Goal: Information Seeking & Learning: Check status

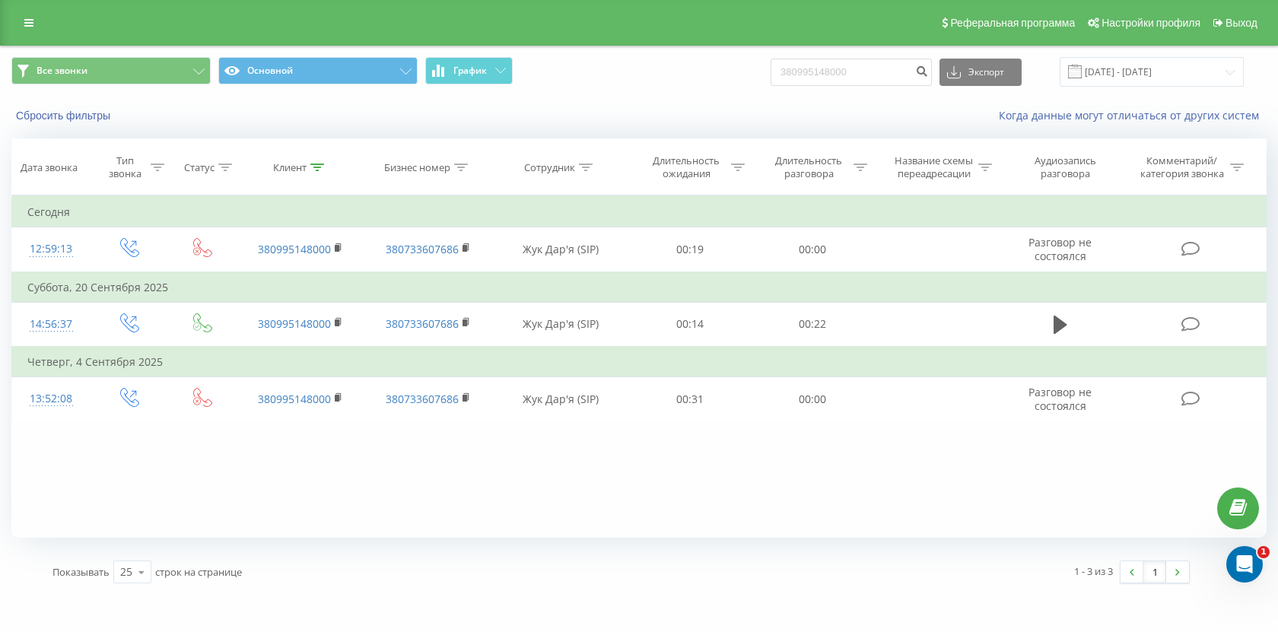
click at [861, 91] on div "Все звонки Основной График 380995148000 Экспорт .csv .xls .xlsx 23.06.2025 - 23…" at bounding box center [639, 71] width 1277 height 51
click at [861, 77] on input "380995148000" at bounding box center [851, 72] width 161 height 27
paste input "674021139"
type input "380674021139"
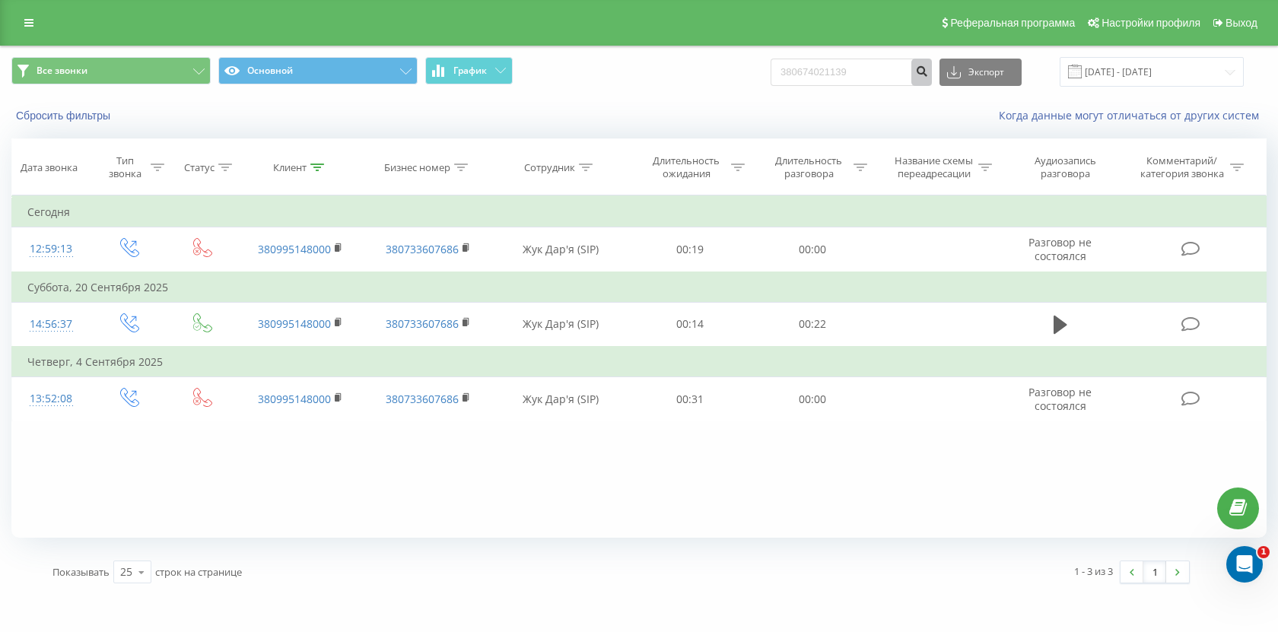
click at [932, 82] on button "submit" at bounding box center [921, 72] width 21 height 27
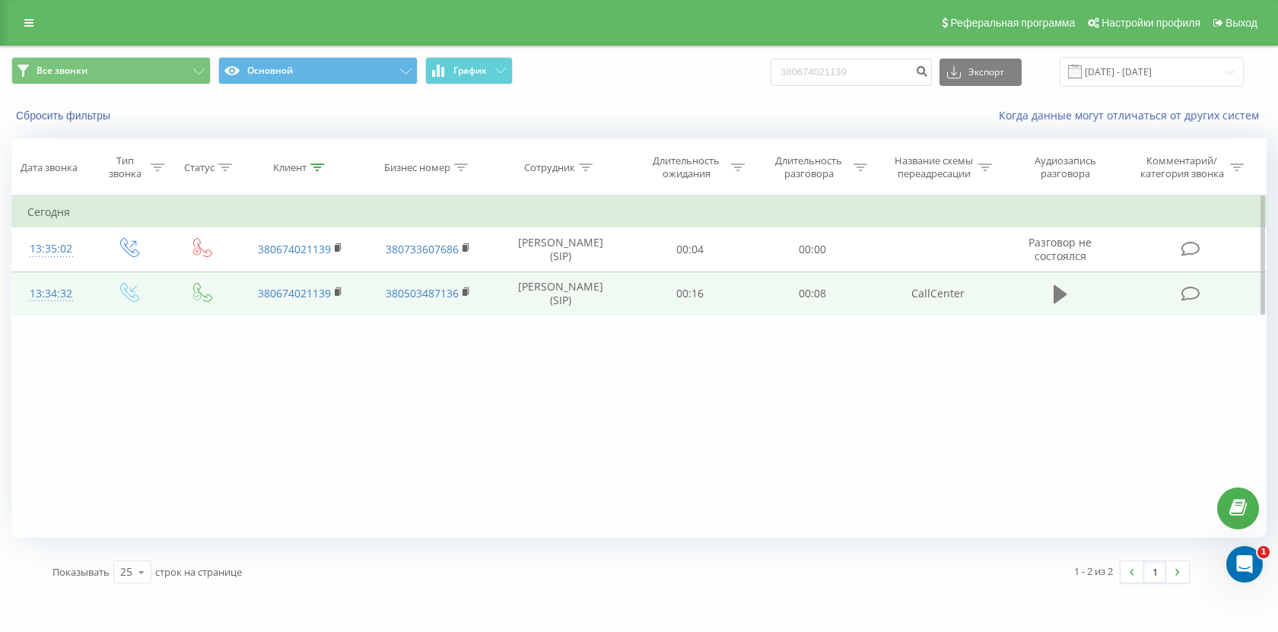
click at [1054, 303] on icon at bounding box center [1061, 294] width 14 height 18
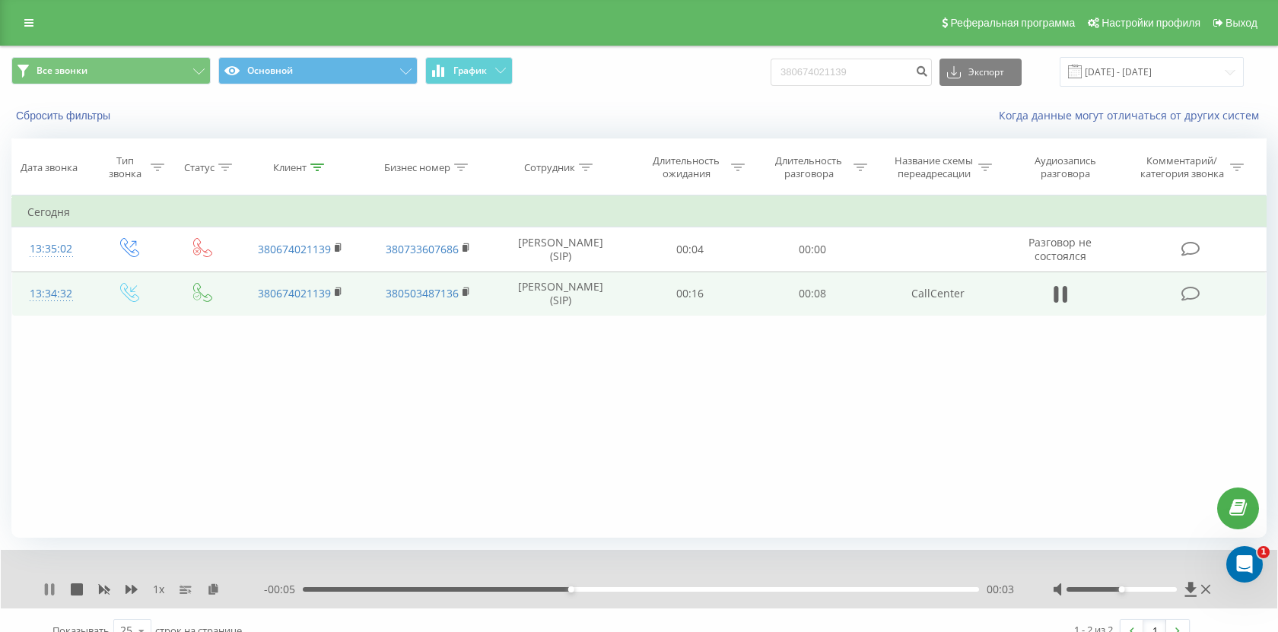
click at [51, 591] on icon at bounding box center [52, 590] width 3 height 12
click at [51, 591] on icon at bounding box center [49, 590] width 9 height 12
click at [1066, 291] on icon at bounding box center [1061, 294] width 14 height 21
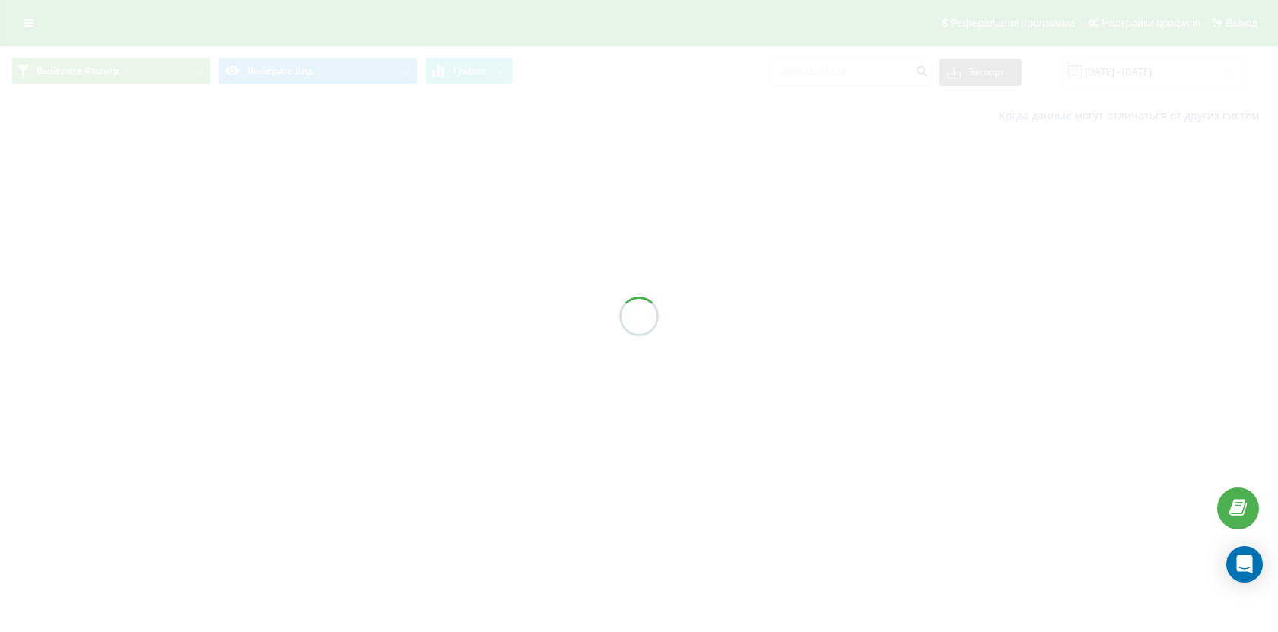
click at [269, 78] on div at bounding box center [639, 316] width 1278 height 632
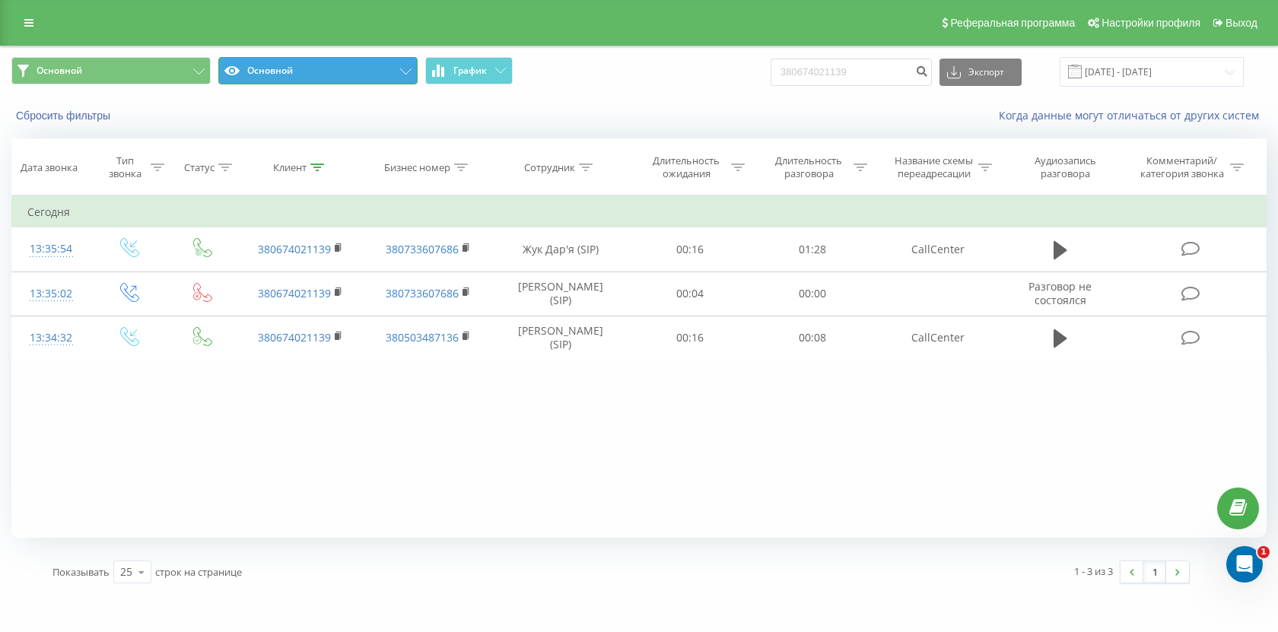
click at [269, 76] on button "Основной" at bounding box center [317, 70] width 199 height 27
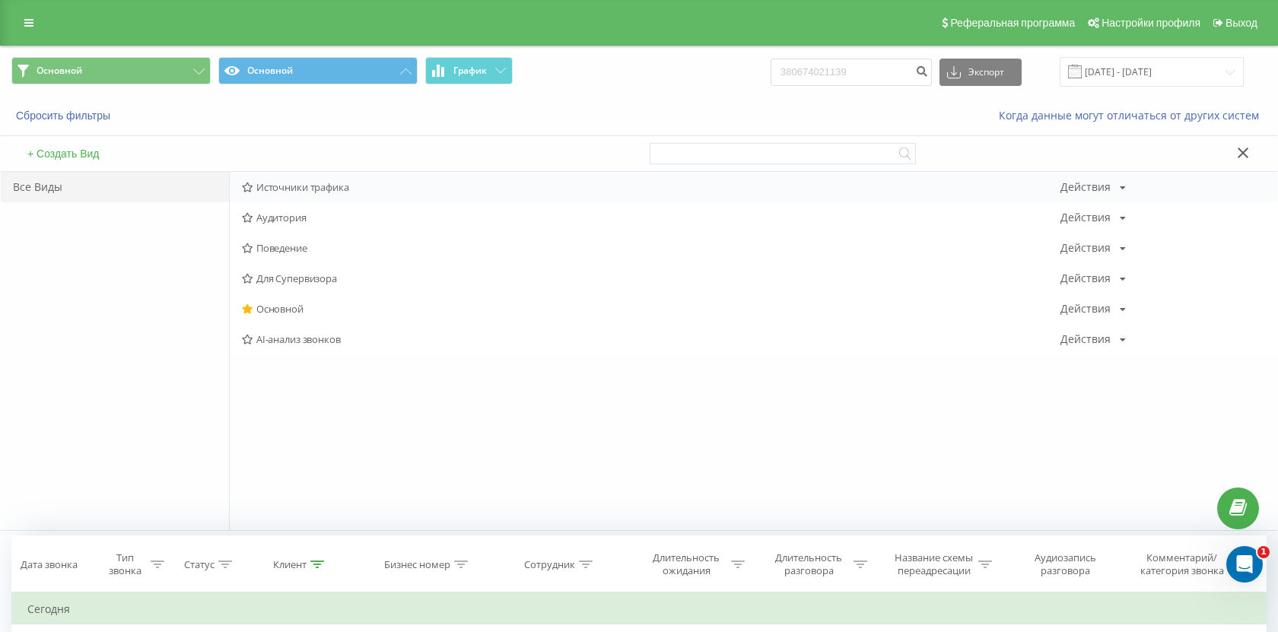
click at [284, 186] on span "Источники трафика" at bounding box center [651, 187] width 819 height 11
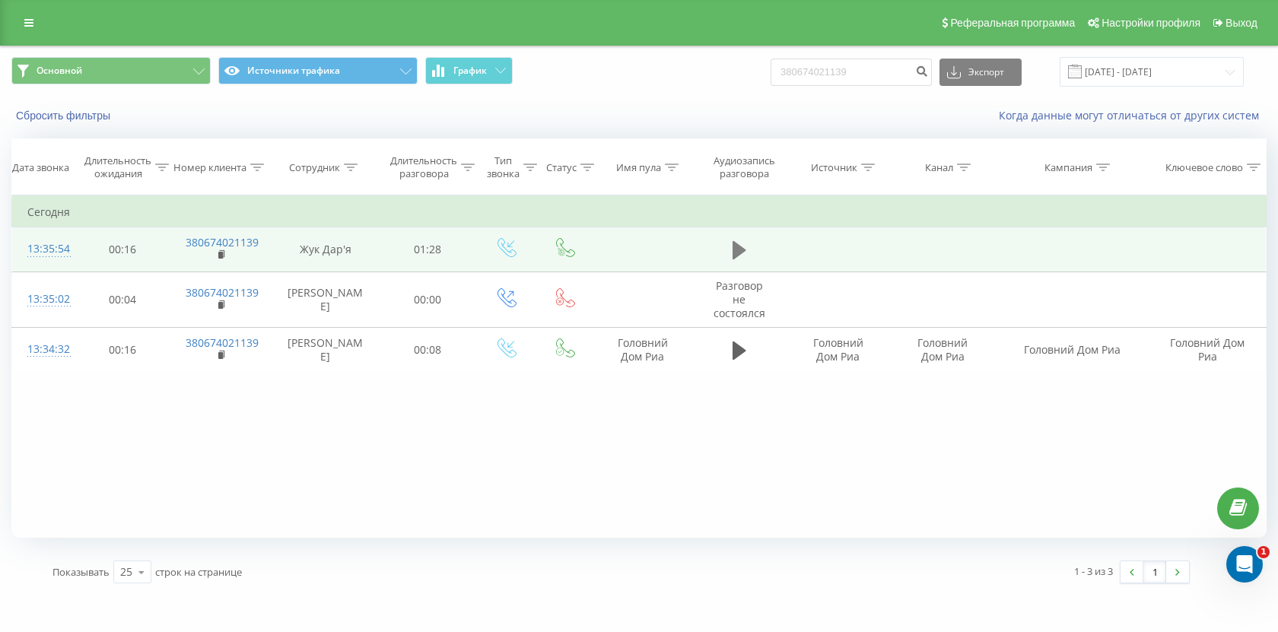
click at [749, 246] on button at bounding box center [739, 250] width 23 height 23
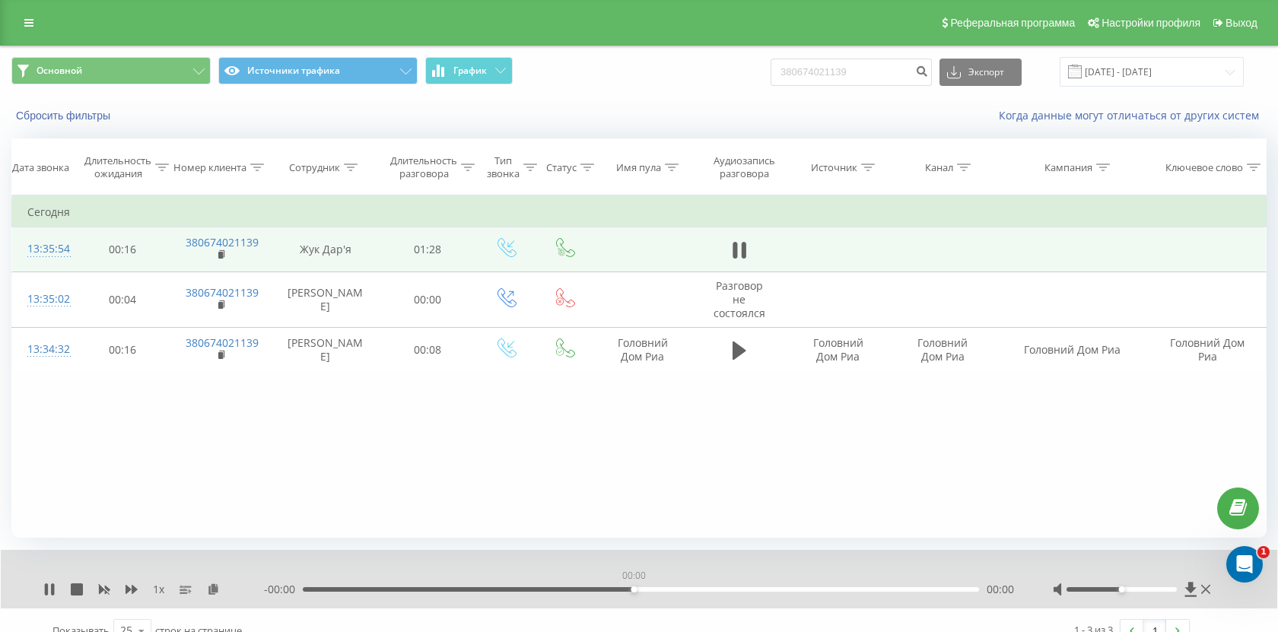
click at [634, 587] on div "00:00" at bounding box center [641, 589] width 676 height 5
click at [434, 590] on div "00:01" at bounding box center [641, 589] width 676 height 5
click at [552, 589] on div "00:18" at bounding box center [641, 589] width 676 height 5
click at [572, 591] on div "00:35" at bounding box center [641, 589] width 676 height 5
click at [58, 597] on div "1 x - 01:29 00:00 00:00" at bounding box center [639, 579] width 1277 height 59
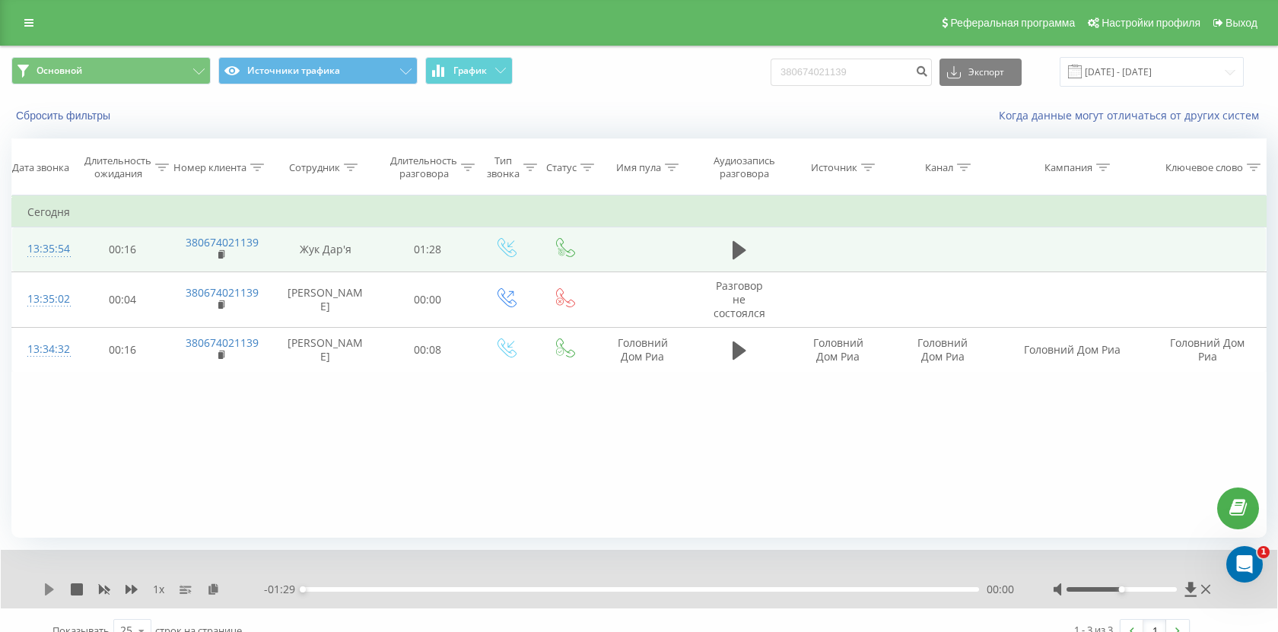
click at [52, 593] on icon at bounding box center [49, 590] width 12 height 12
click at [49, 592] on icon at bounding box center [49, 590] width 12 height 12
click at [221, 256] on rect at bounding box center [220, 255] width 5 height 7
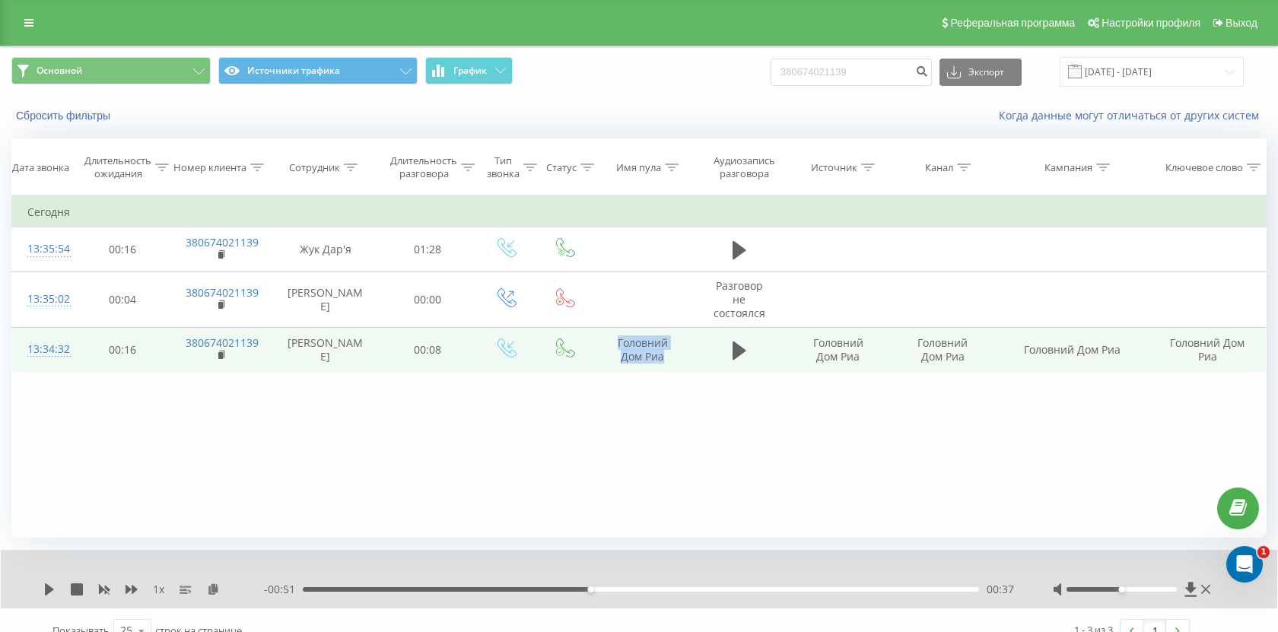
drag, startPoint x: 679, startPoint y: 352, endPoint x: 606, endPoint y: 341, distance: 73.9
click at [606, 341] on td "Головний Дом Риа" at bounding box center [643, 350] width 100 height 44
copy td "Головний Дом Риа"
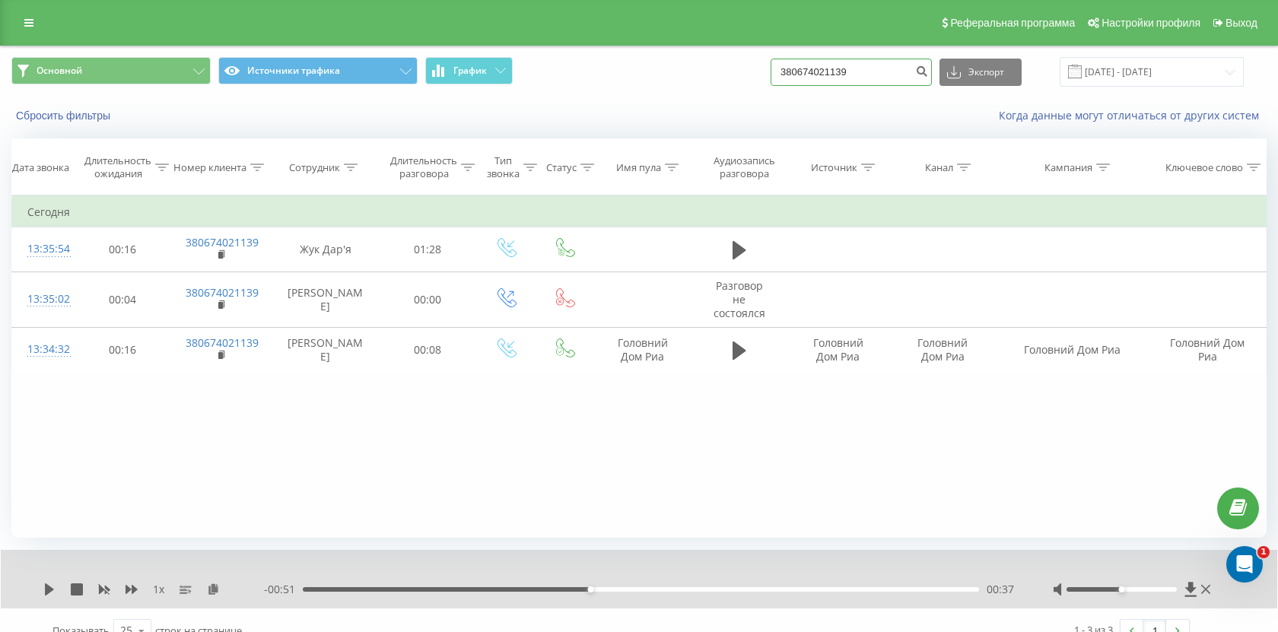
click at [897, 68] on input "380674021139" at bounding box center [851, 72] width 161 height 27
click at [896, 68] on input "380674021139" at bounding box center [851, 72] width 161 height 27
paste input "0000091"
type input "380670000091"
click at [928, 74] on icon "submit" at bounding box center [921, 69] width 13 height 9
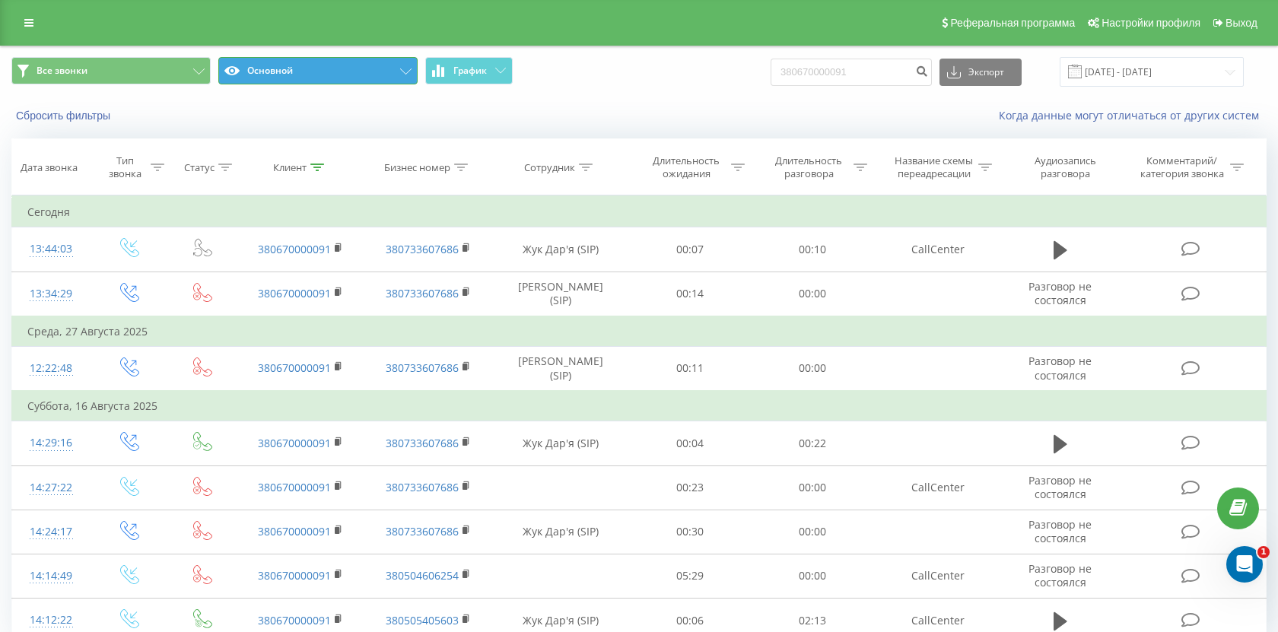
click at [338, 75] on button "Основной" at bounding box center [317, 70] width 199 height 27
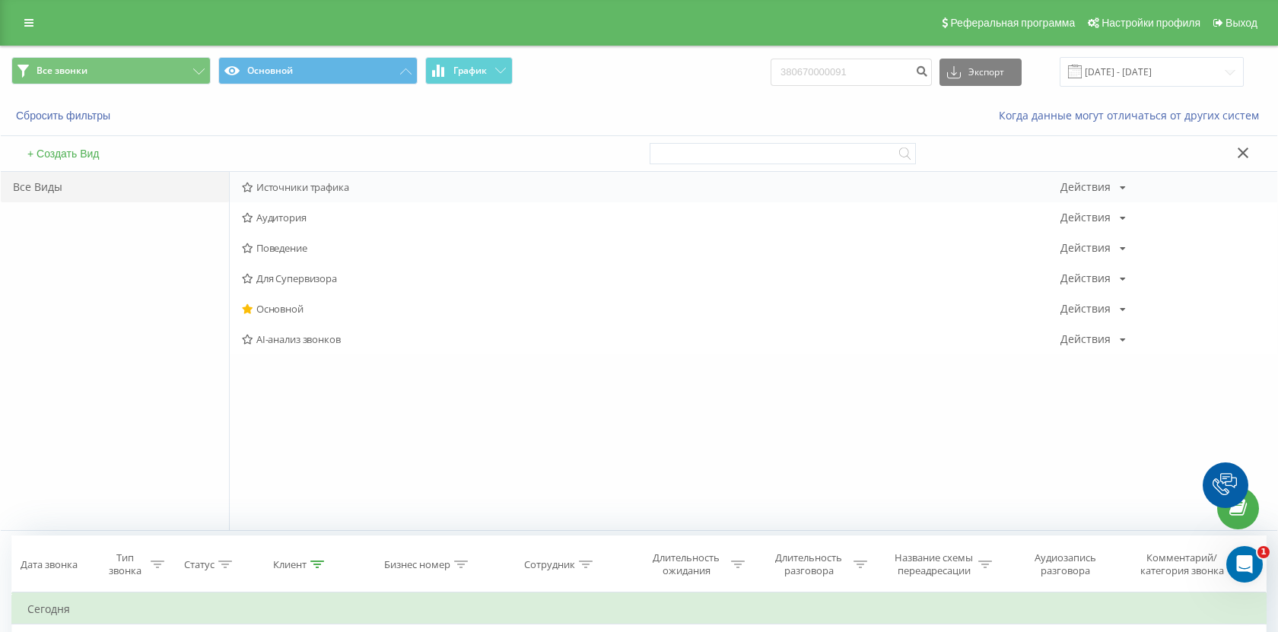
click at [319, 192] on span "Источники трафика" at bounding box center [651, 187] width 819 height 11
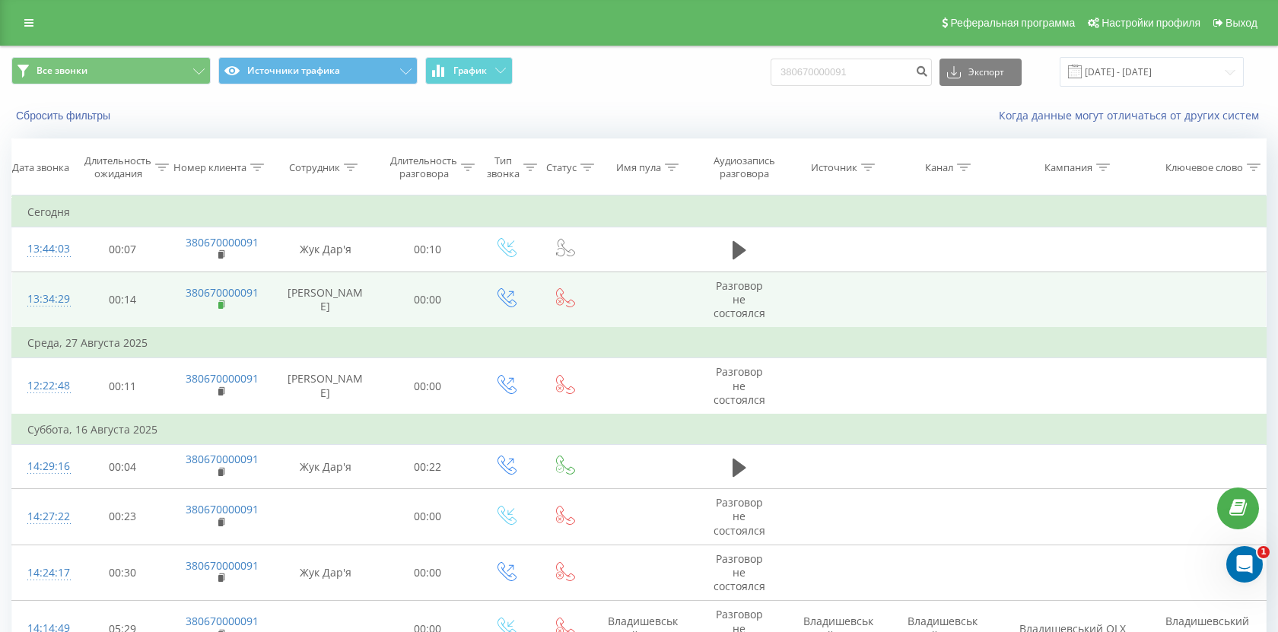
click at [221, 300] on icon at bounding box center [222, 305] width 8 height 11
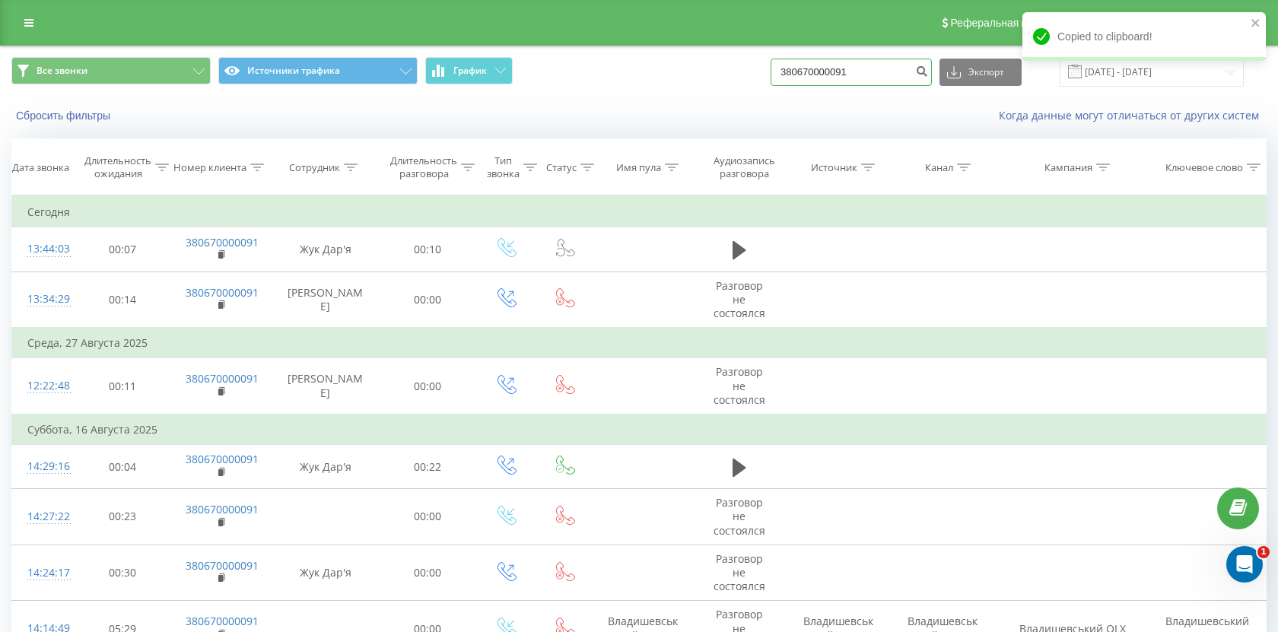
click at [903, 69] on input "380670000091" at bounding box center [851, 72] width 161 height 27
paste input "508661414"
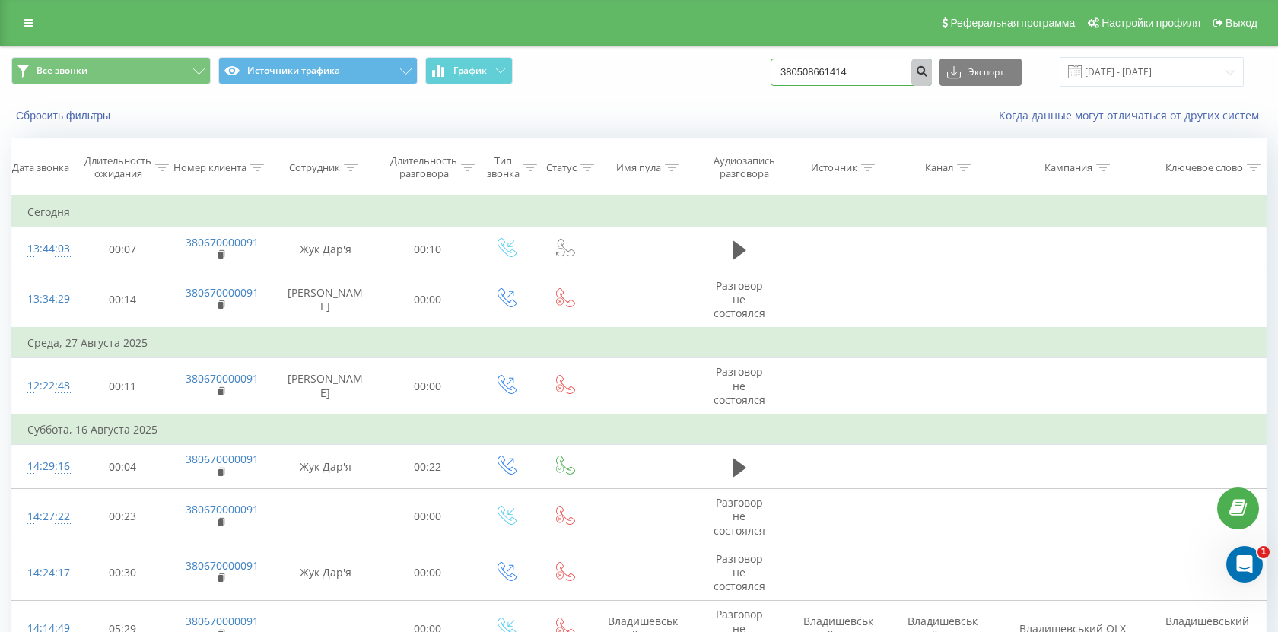
type input "380508661414"
click at [928, 74] on icon "submit" at bounding box center [921, 69] width 13 height 9
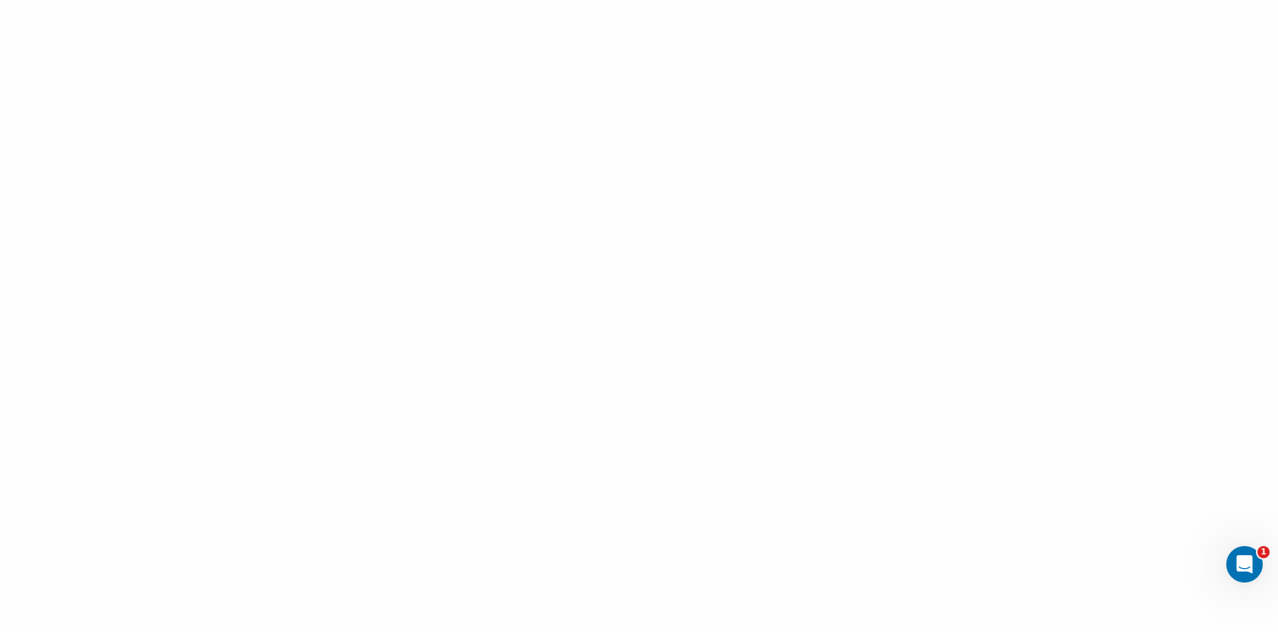
click at [4, 39] on div at bounding box center [639, 316] width 1278 height 632
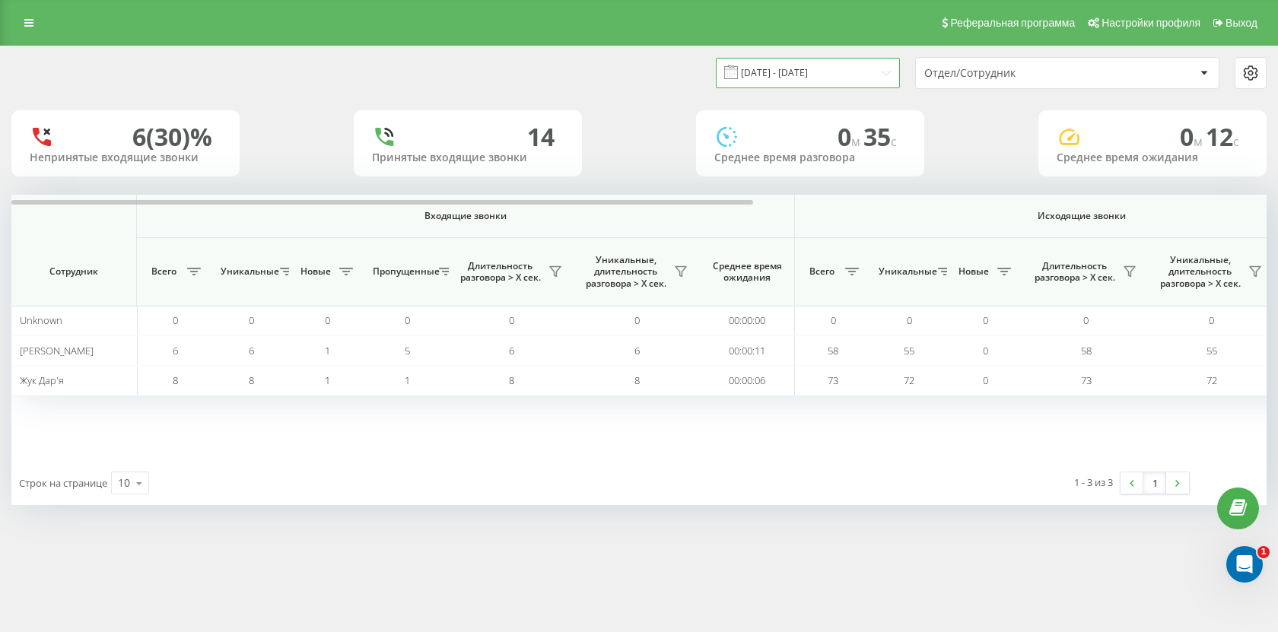
click at [782, 73] on input "20.09.2025 - 20.09.2025" at bounding box center [808, 73] width 184 height 30
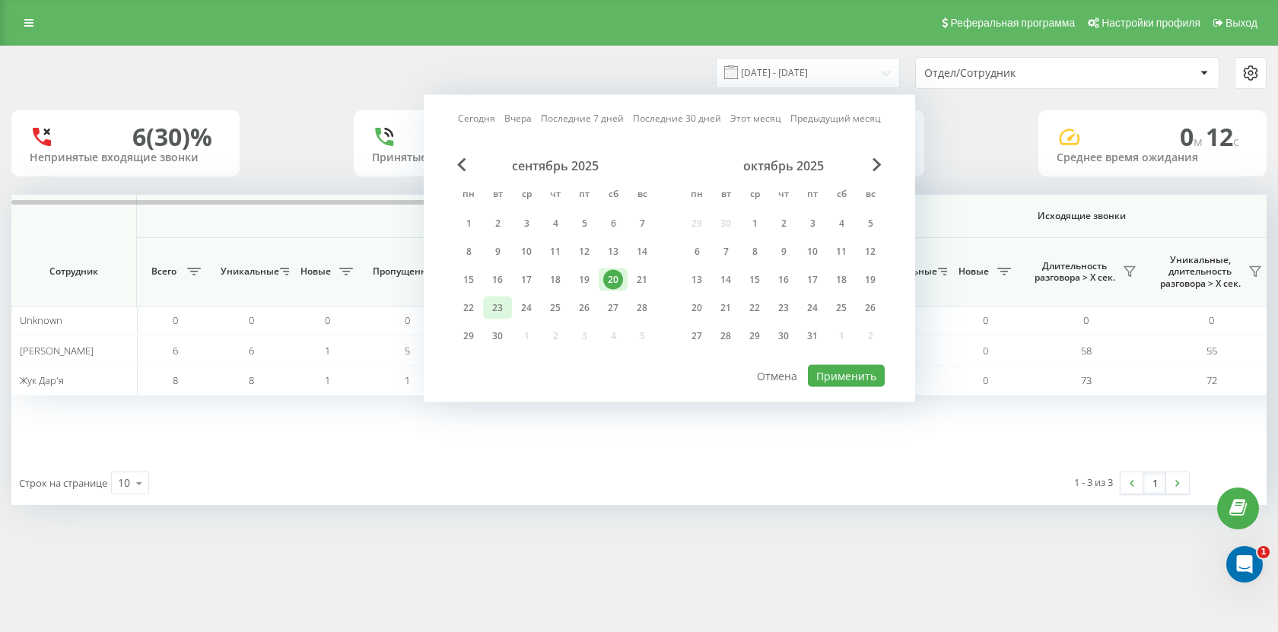
click at [499, 302] on div "23" at bounding box center [498, 308] width 20 height 20
click at [835, 371] on button "Применить" at bounding box center [846, 376] width 77 height 22
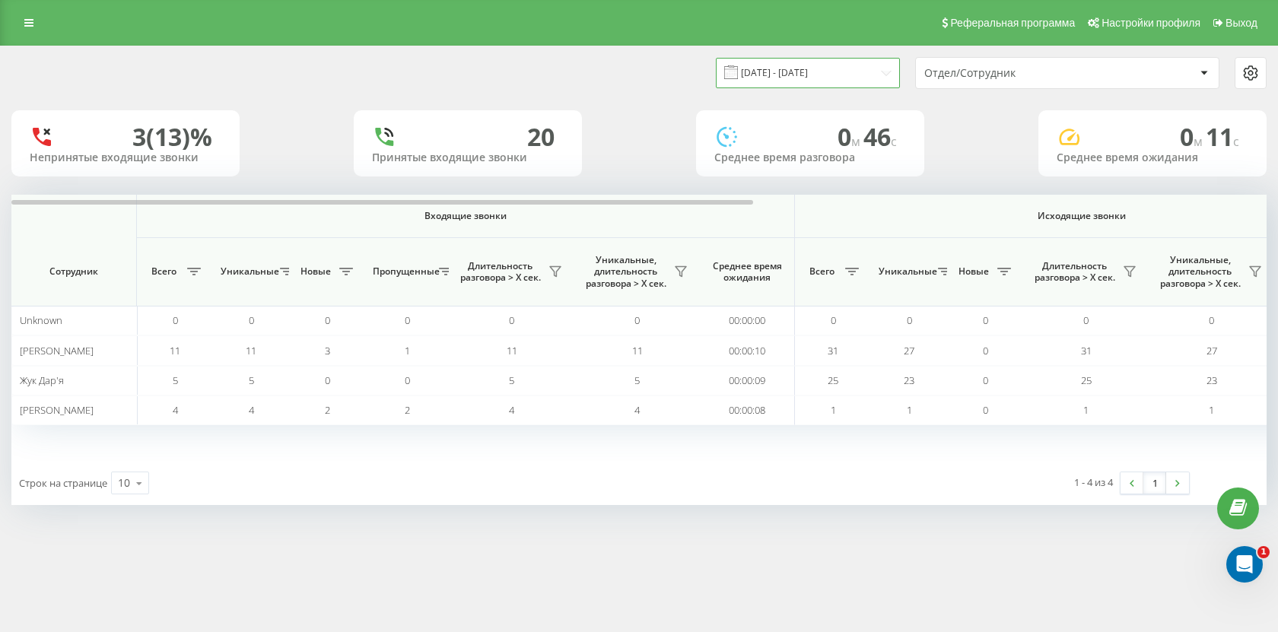
click at [807, 65] on input "23.09.2025 - 23.09.2025" at bounding box center [808, 73] width 184 height 30
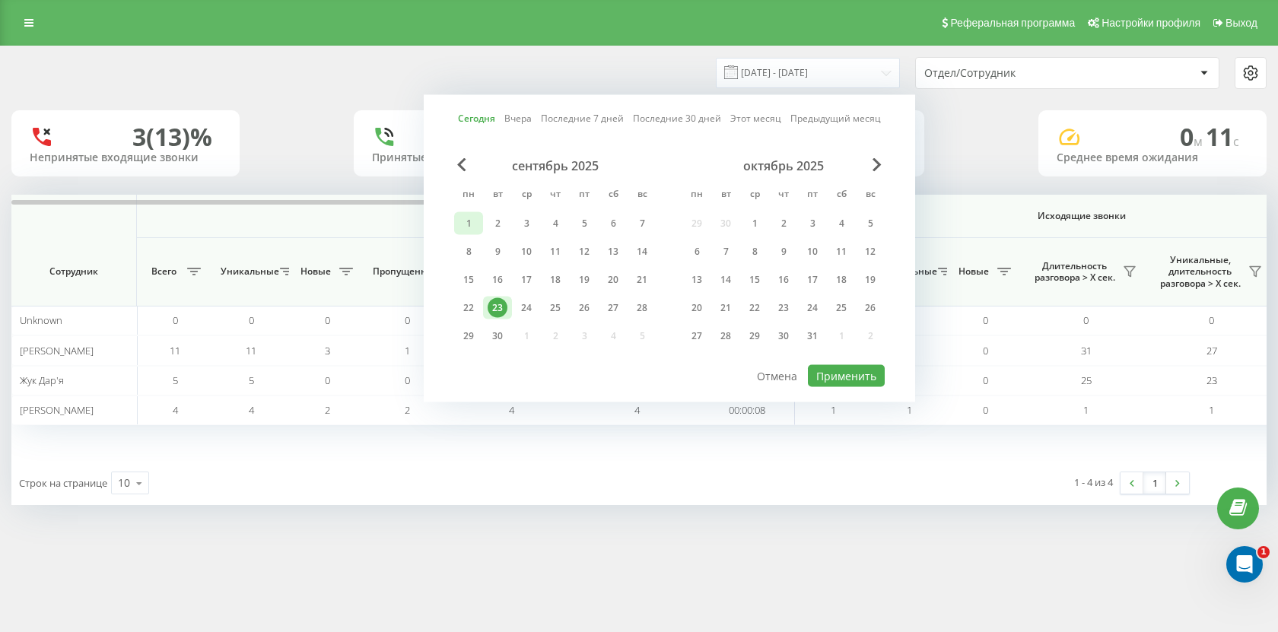
click at [472, 221] on div "1" at bounding box center [469, 224] width 20 height 20
click at [490, 307] on div "23" at bounding box center [498, 308] width 20 height 20
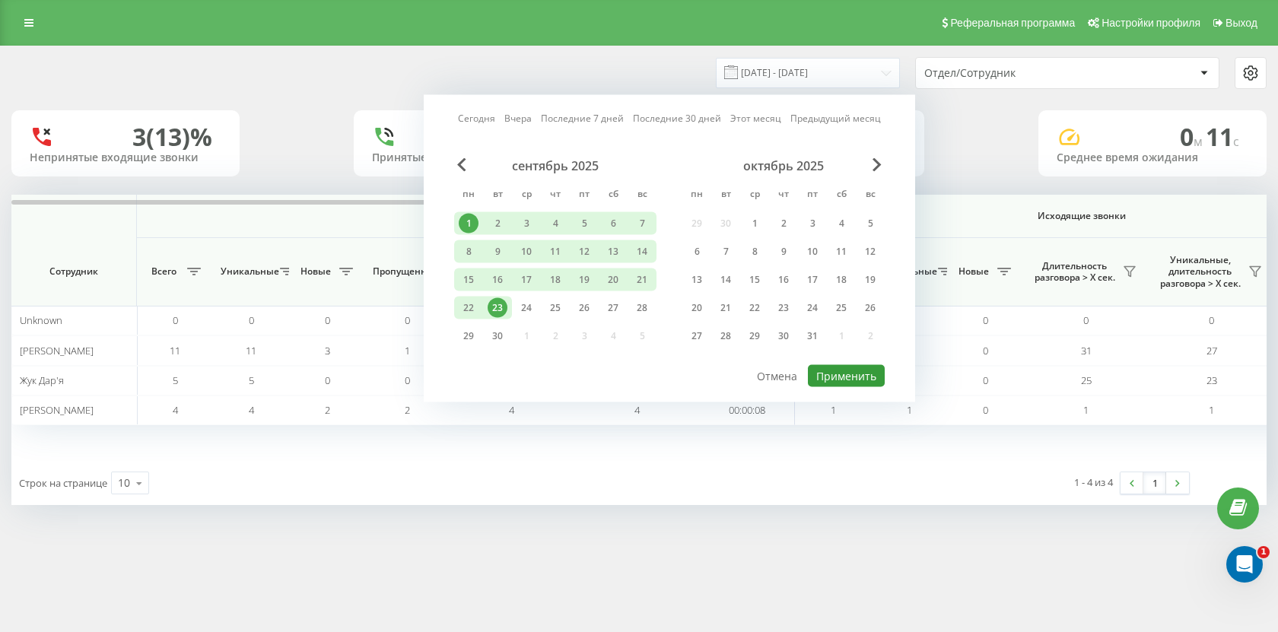
click at [862, 366] on button "Применить" at bounding box center [846, 376] width 77 height 22
type input "[DATE] - [DATE]"
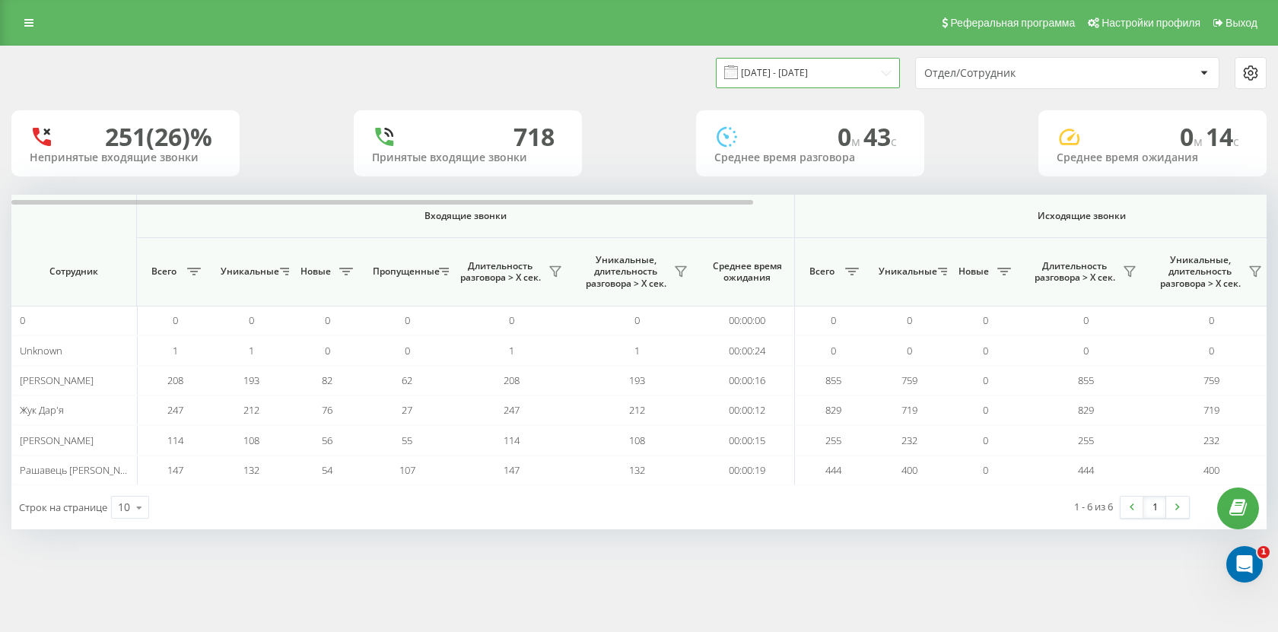
click at [826, 83] on input "[DATE] - [DATE]" at bounding box center [808, 73] width 184 height 30
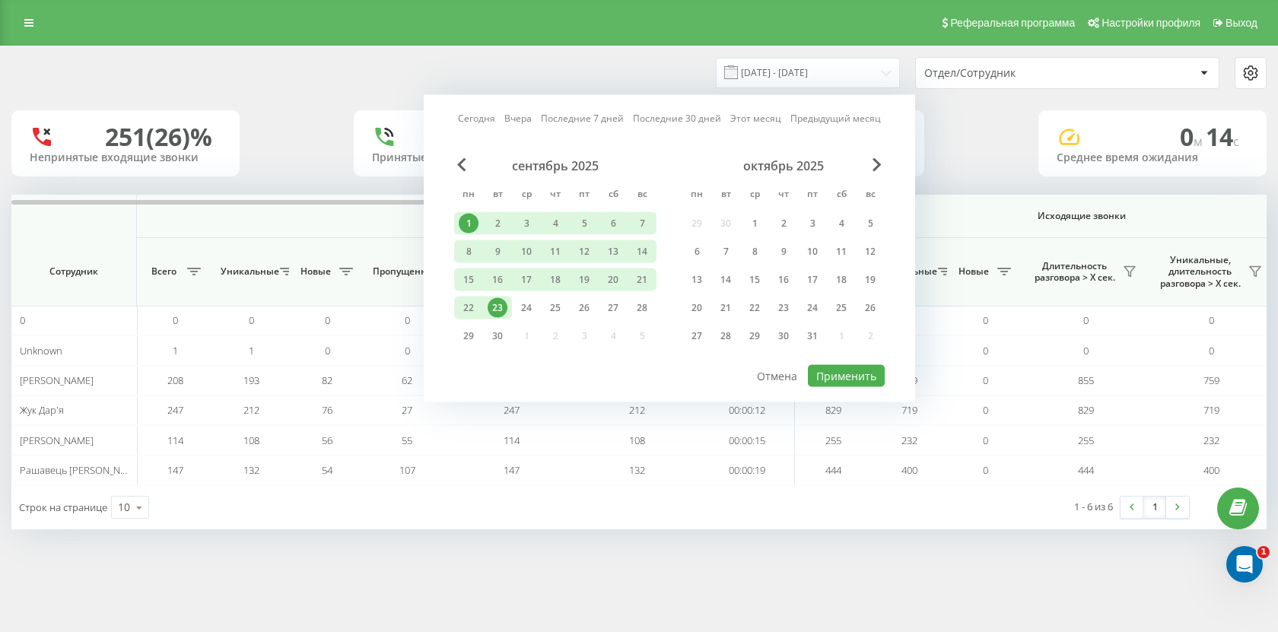
click at [504, 305] on div "23" at bounding box center [498, 308] width 20 height 20
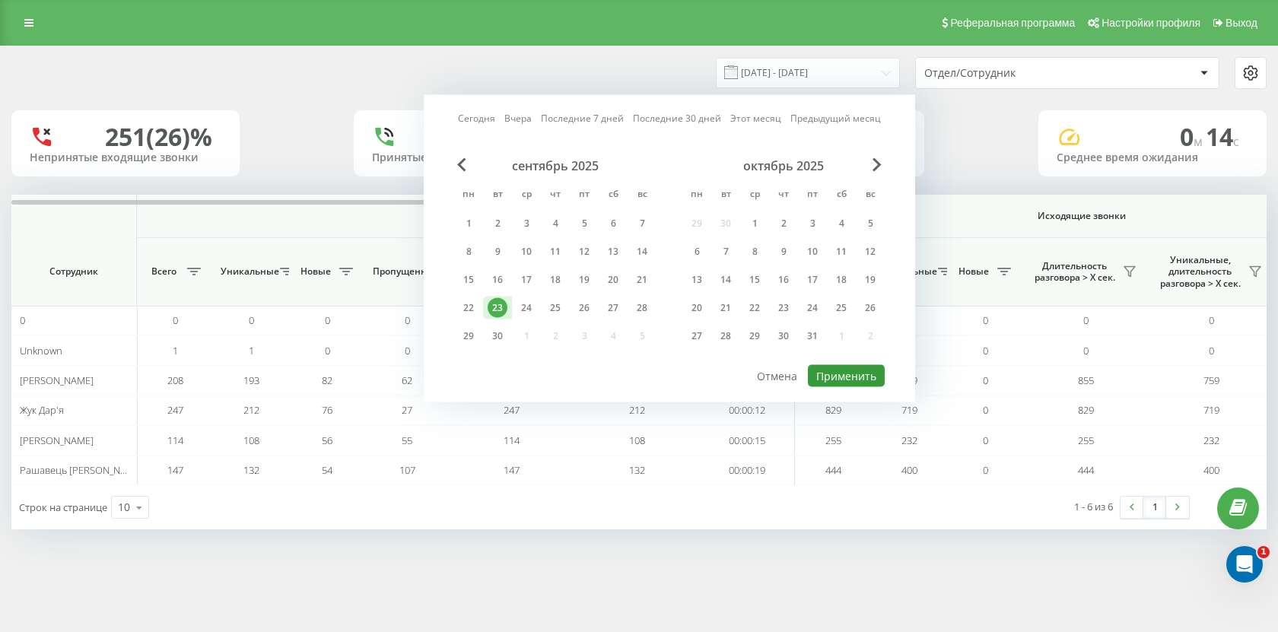
click at [821, 378] on button "Применить" at bounding box center [846, 376] width 77 height 22
type input "[DATE] - [DATE]"
